Goal: Communication & Community: Answer question/provide support

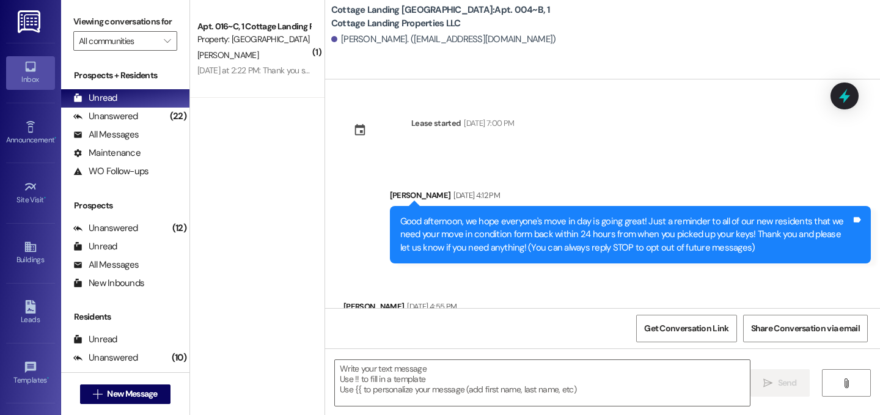
scroll to position [1107, 0]
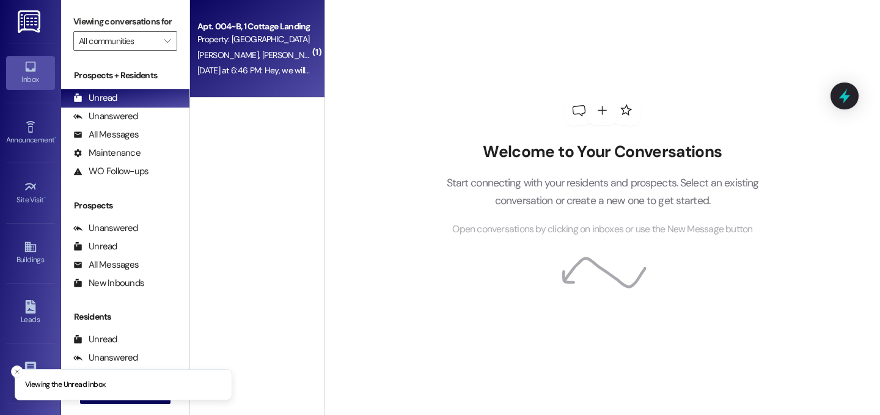
click at [259, 87] on div "Apt. 004~B, 1 Cottage Landing Properties LLC Property: [GEOGRAPHIC_DATA] [GEOGR…" at bounding box center [257, 49] width 135 height 98
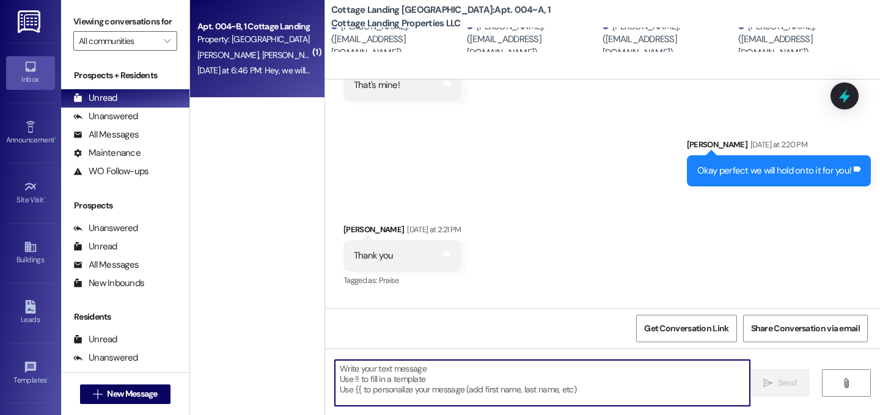
click at [490, 388] on textarea at bounding box center [542, 383] width 415 height 46
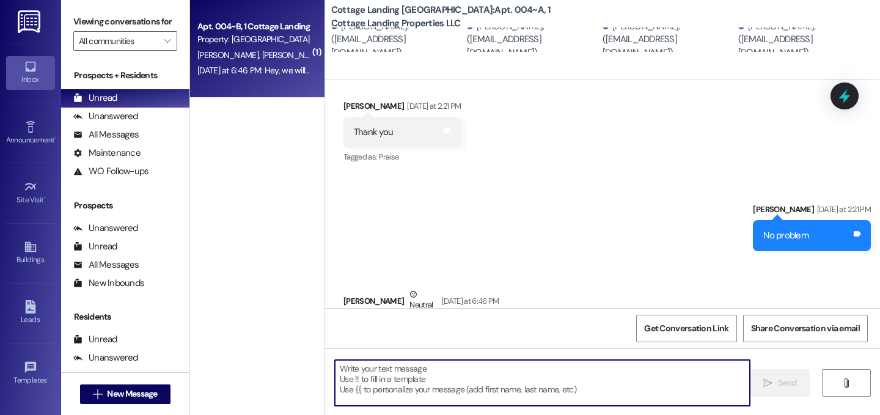
scroll to position [574, 0]
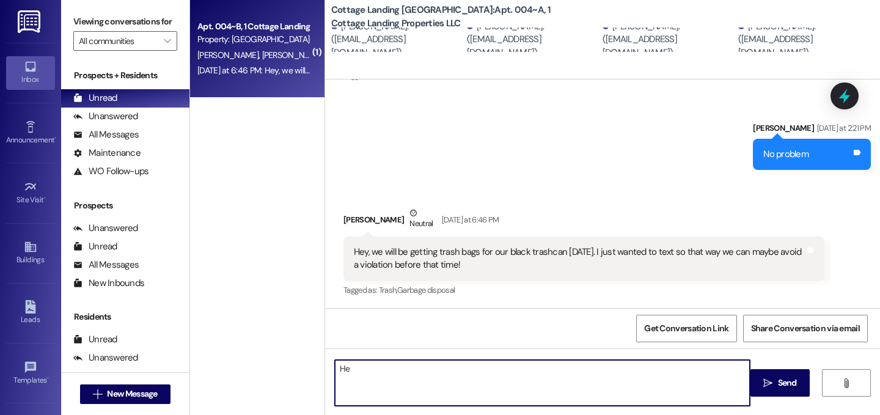
type textarea "H"
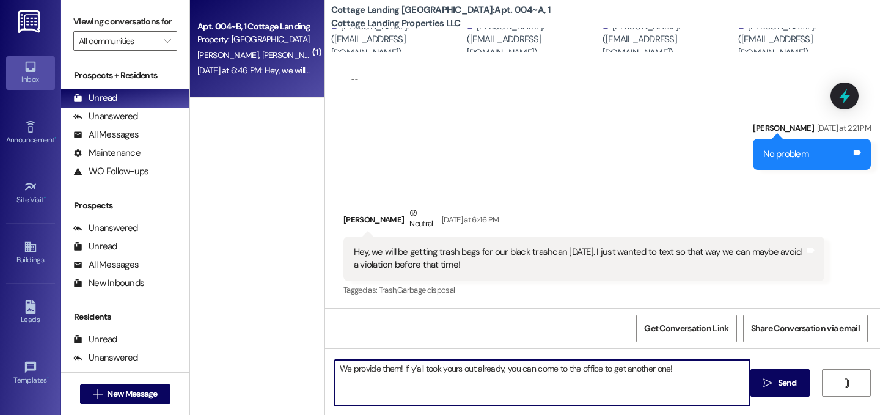
type textarea "We provide them! If y'all took yours out already, you can come to the office to…"
